Goal: Information Seeking & Learning: Learn about a topic

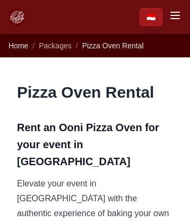
click at [18, 46] on span "Home" at bounding box center [19, 45] width 20 height 9
